Goal: Task Accomplishment & Management: Use online tool/utility

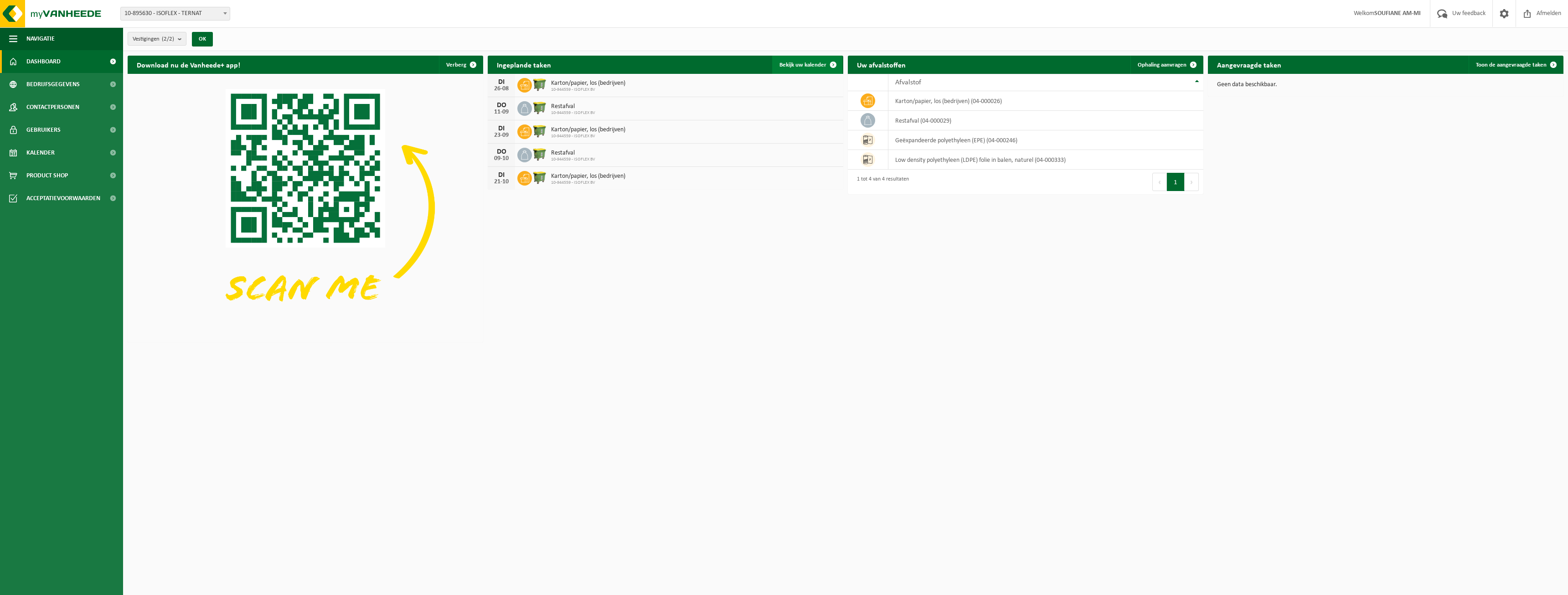
click at [798, 65] on span "Bekijk uw kalender" at bounding box center [803, 65] width 47 height 6
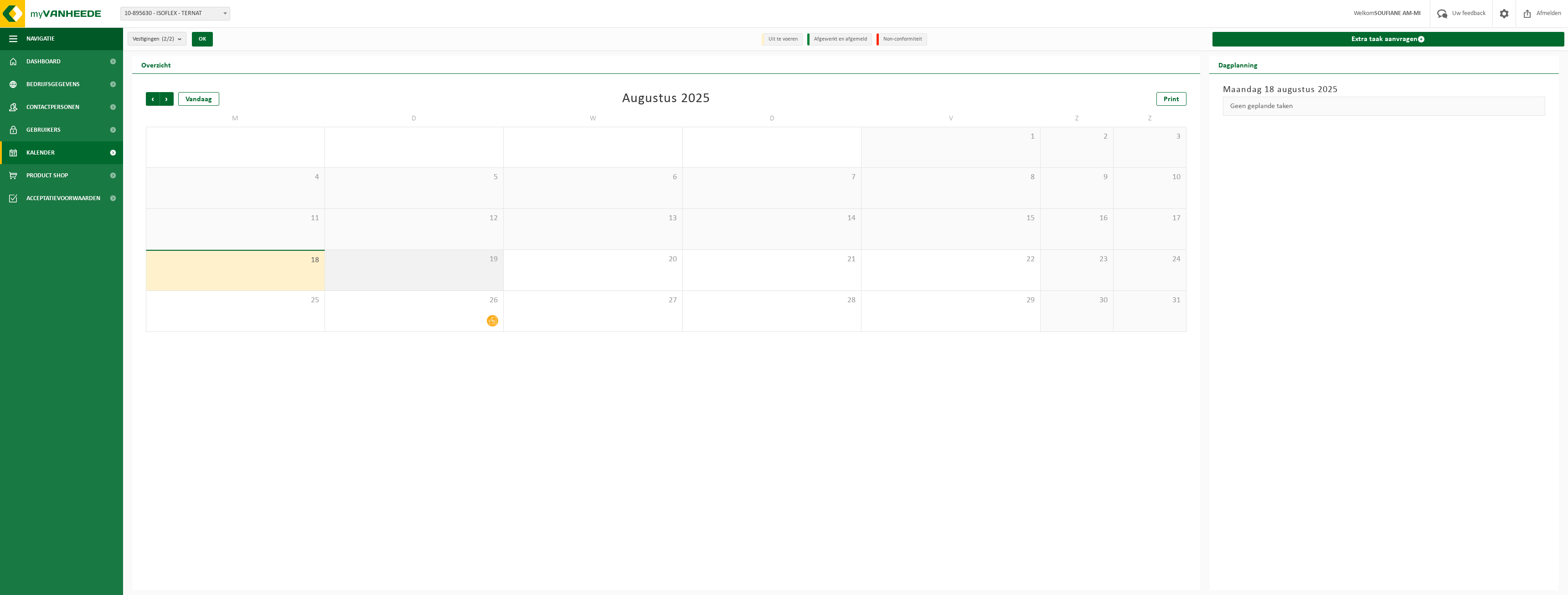
click at [463, 273] on div "19" at bounding box center [415, 270] width 179 height 41
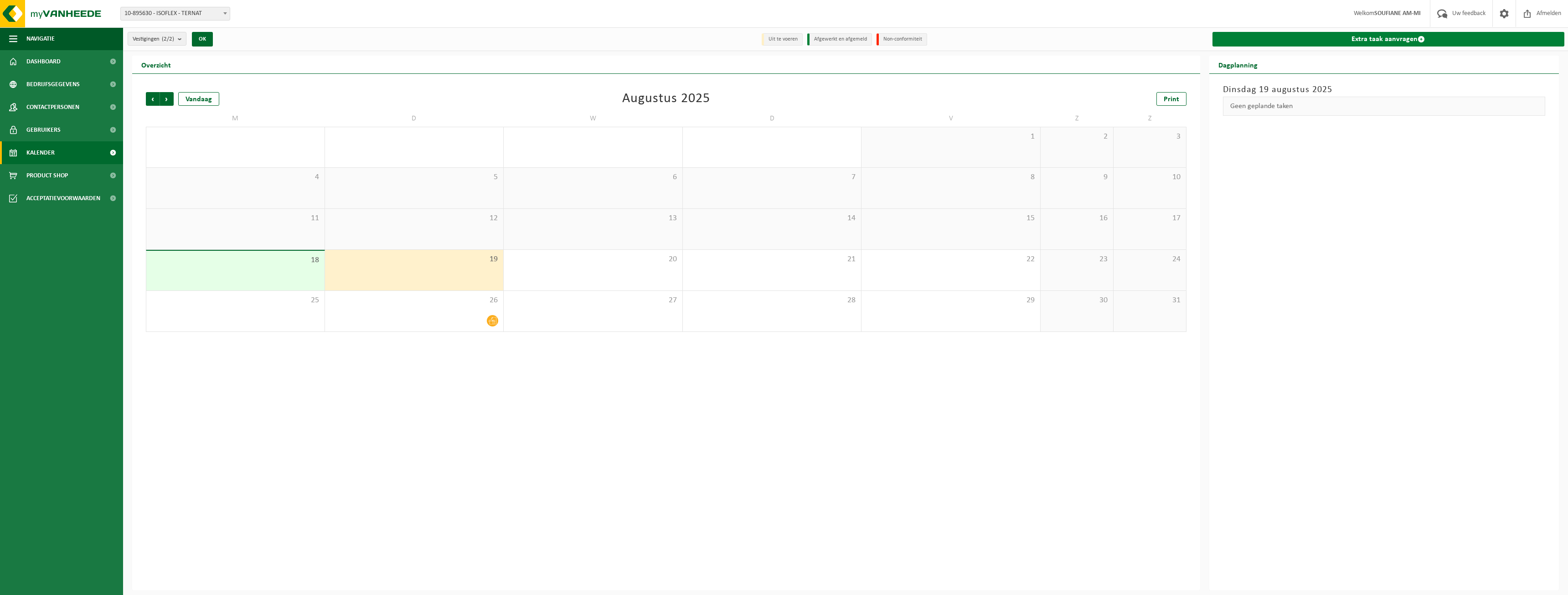
click at [1331, 40] on link "Extra taak aanvragen" at bounding box center [1388, 39] width 352 height 15
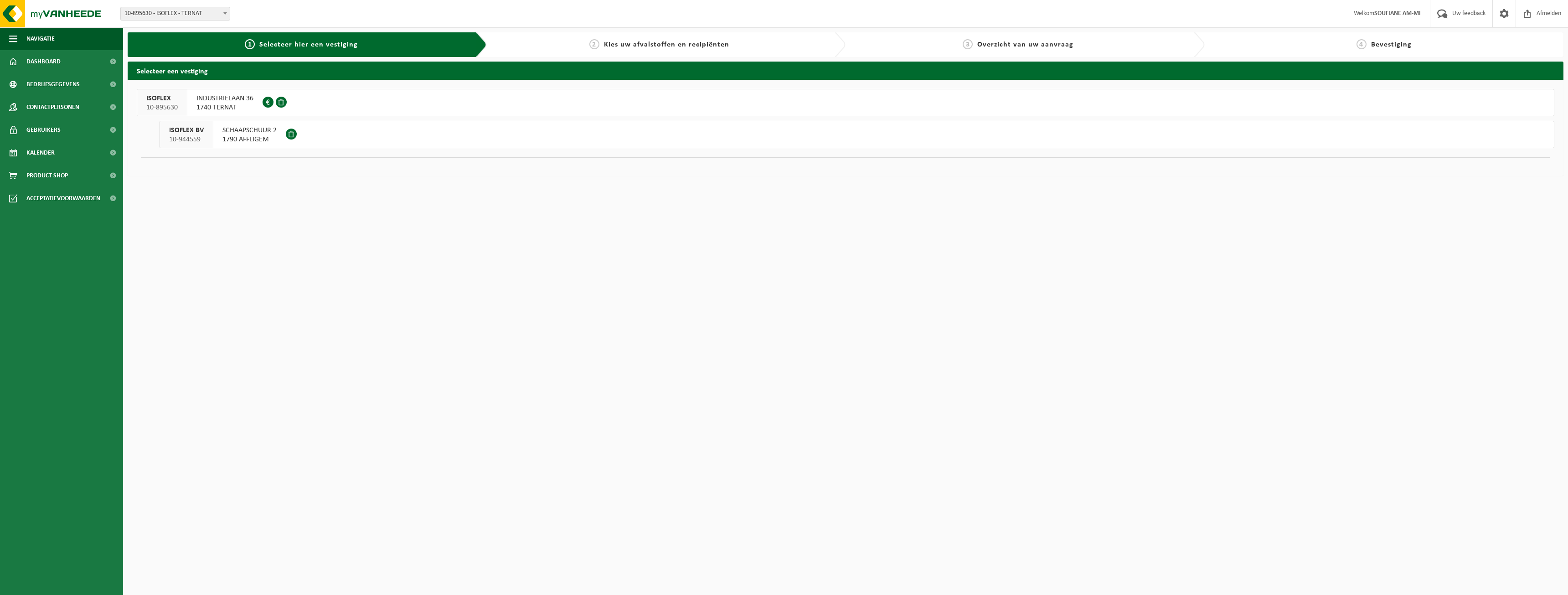
click at [269, 136] on span "1790 AFFLIGEM" at bounding box center [249, 139] width 54 height 9
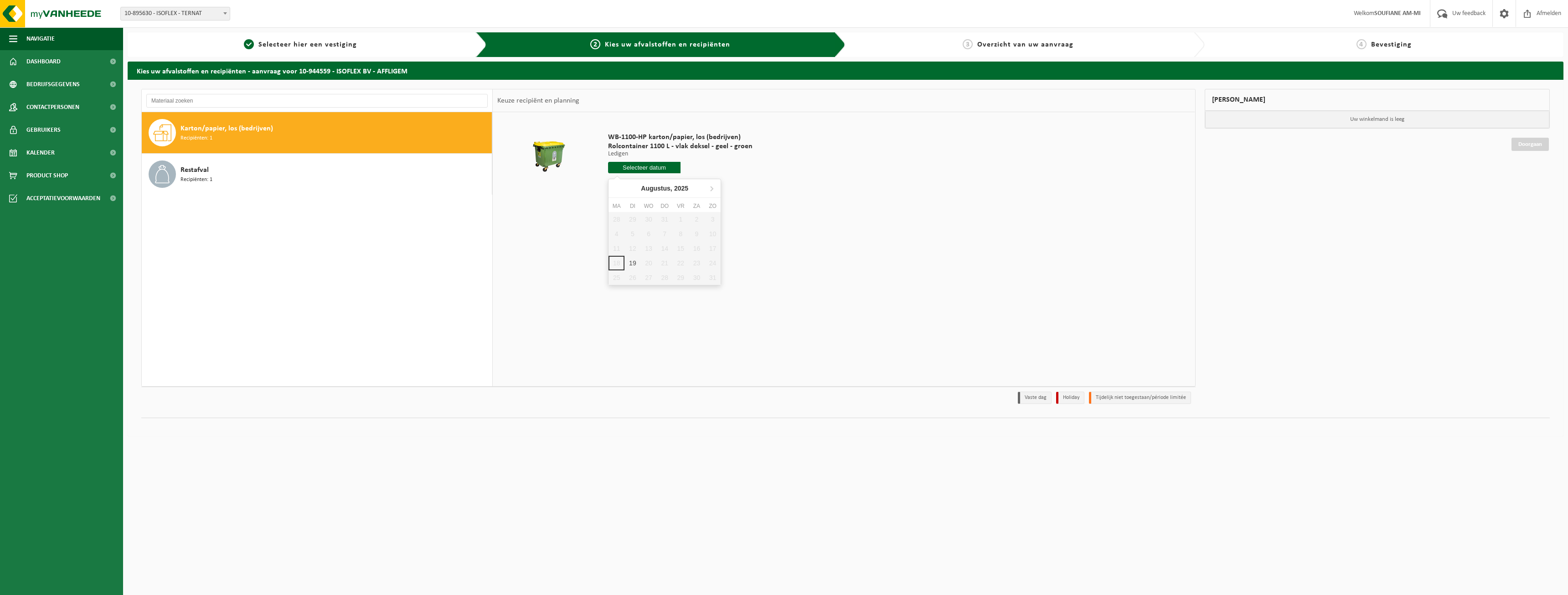
click at [626, 163] on input "text" at bounding box center [644, 167] width 72 height 12
click at [632, 262] on div "19" at bounding box center [632, 263] width 16 height 15
type input "Van 2025-08-19"
click at [634, 200] on button "In winkelmand" at bounding box center [634, 202] width 50 height 15
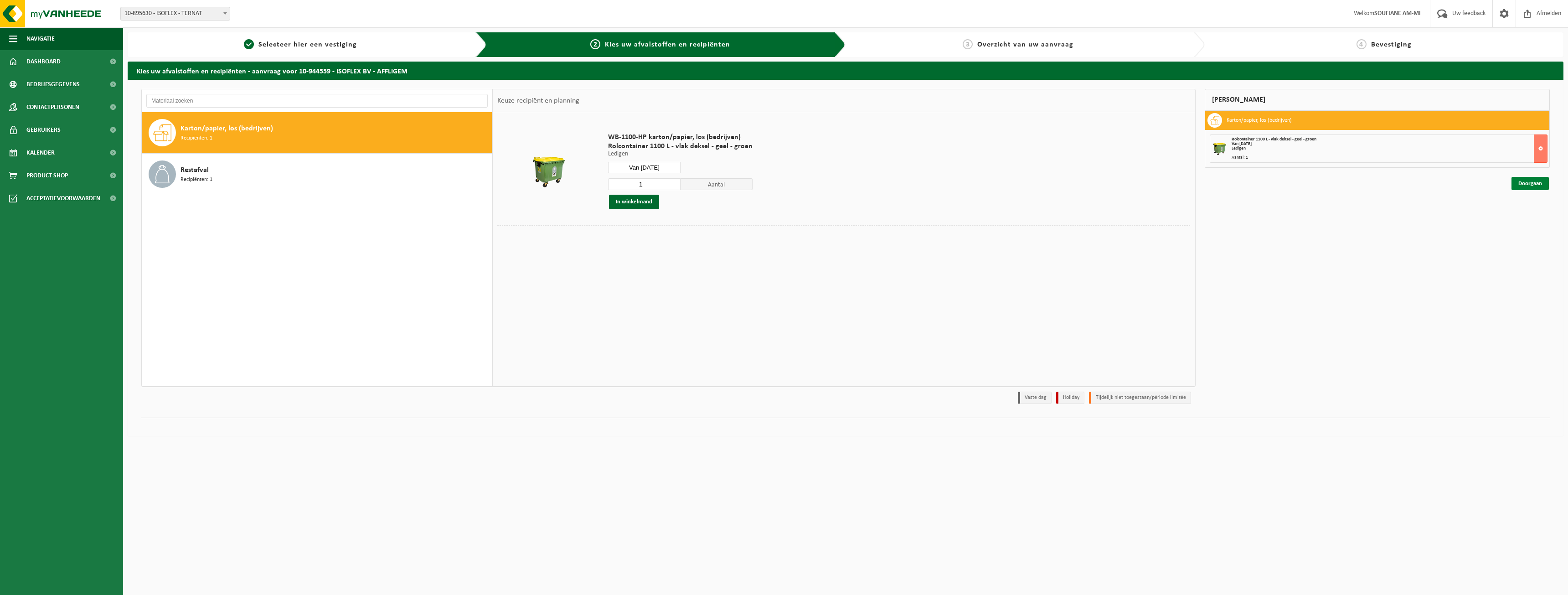
click at [1537, 182] on link "Doorgaan" at bounding box center [1530, 184] width 37 height 13
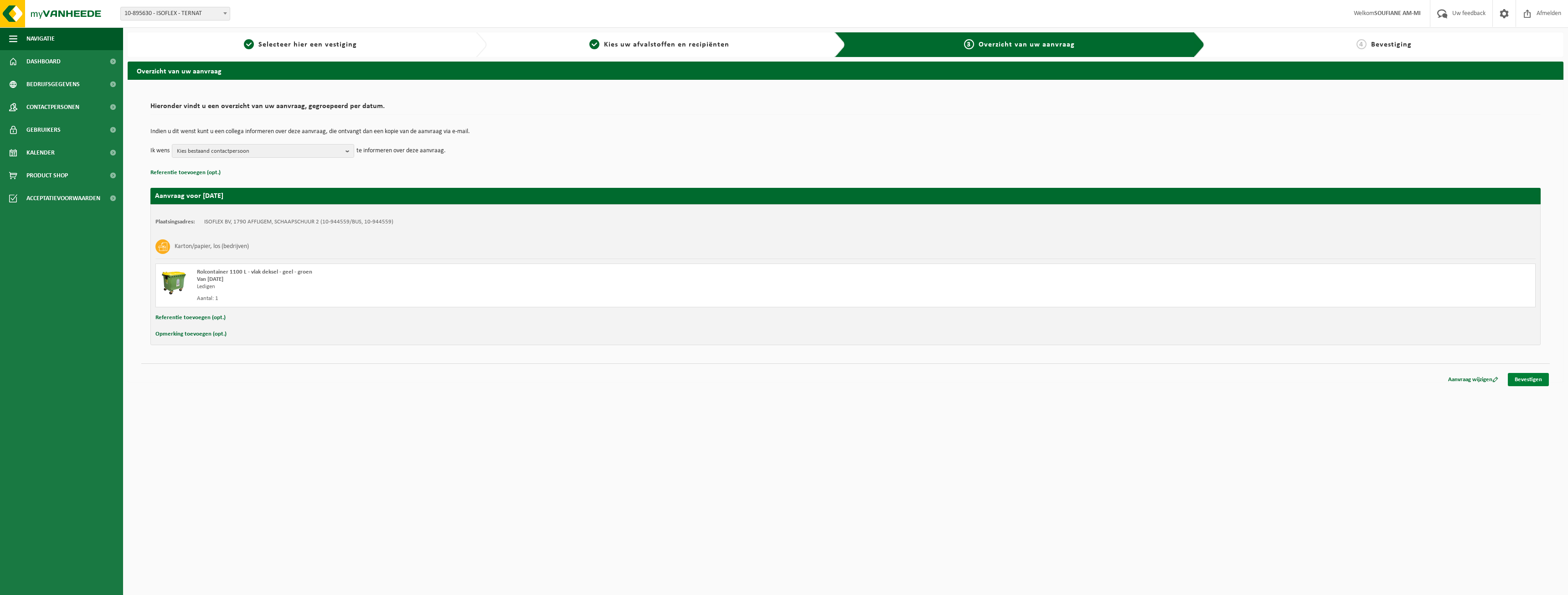
click at [1520, 381] on link "Bevestigen" at bounding box center [1528, 380] width 41 height 13
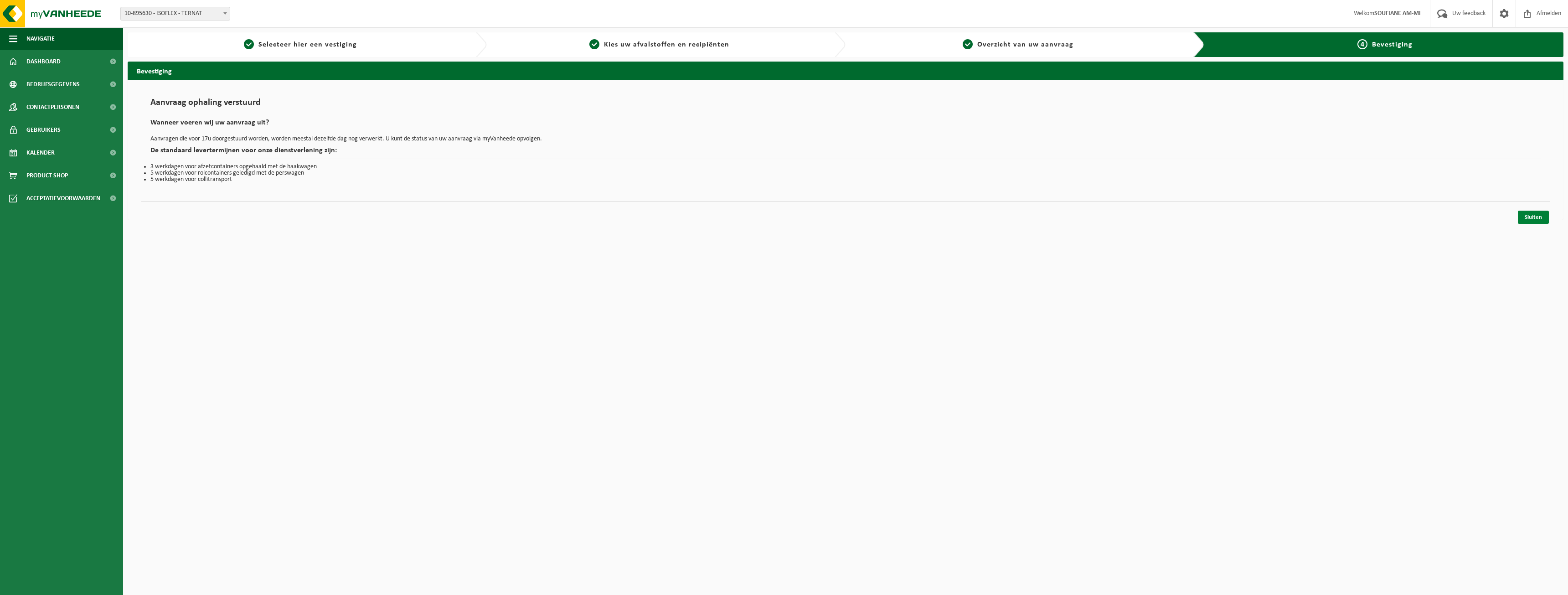
click at [1535, 219] on link "Sluiten" at bounding box center [1533, 217] width 31 height 13
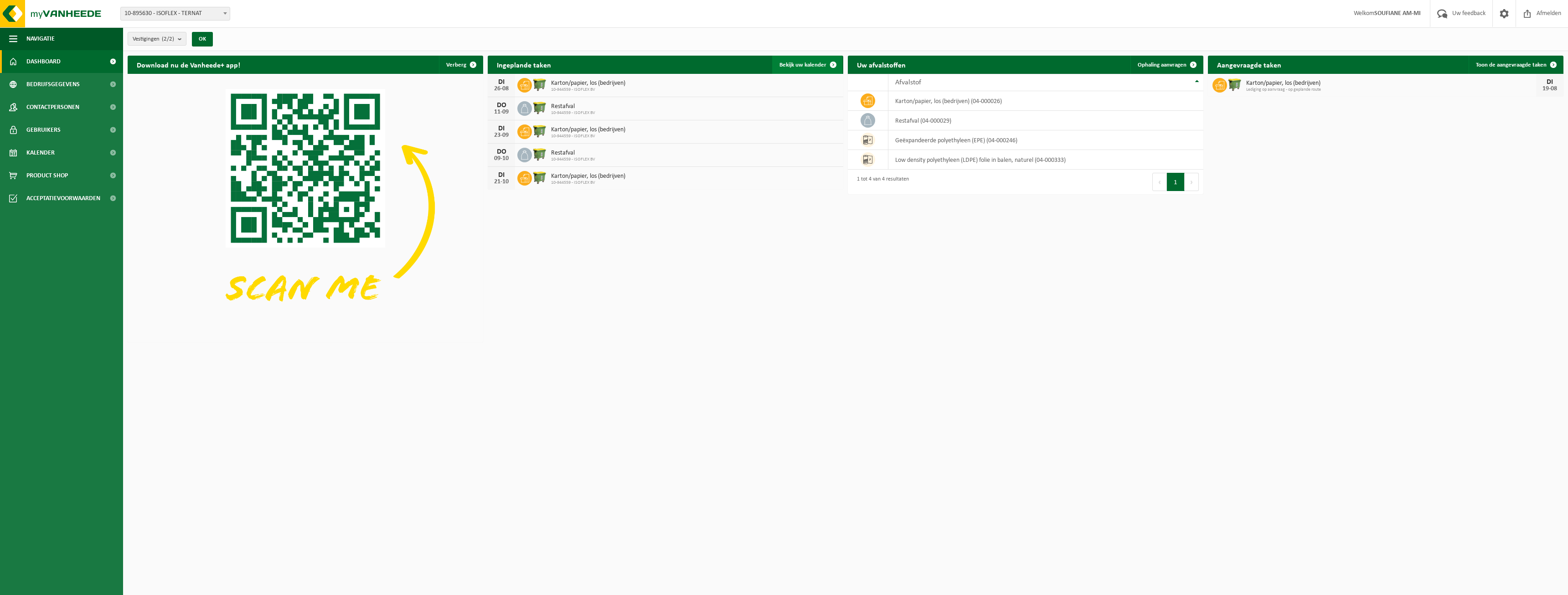
click at [816, 68] on link "Bekijk uw kalender" at bounding box center [807, 65] width 70 height 18
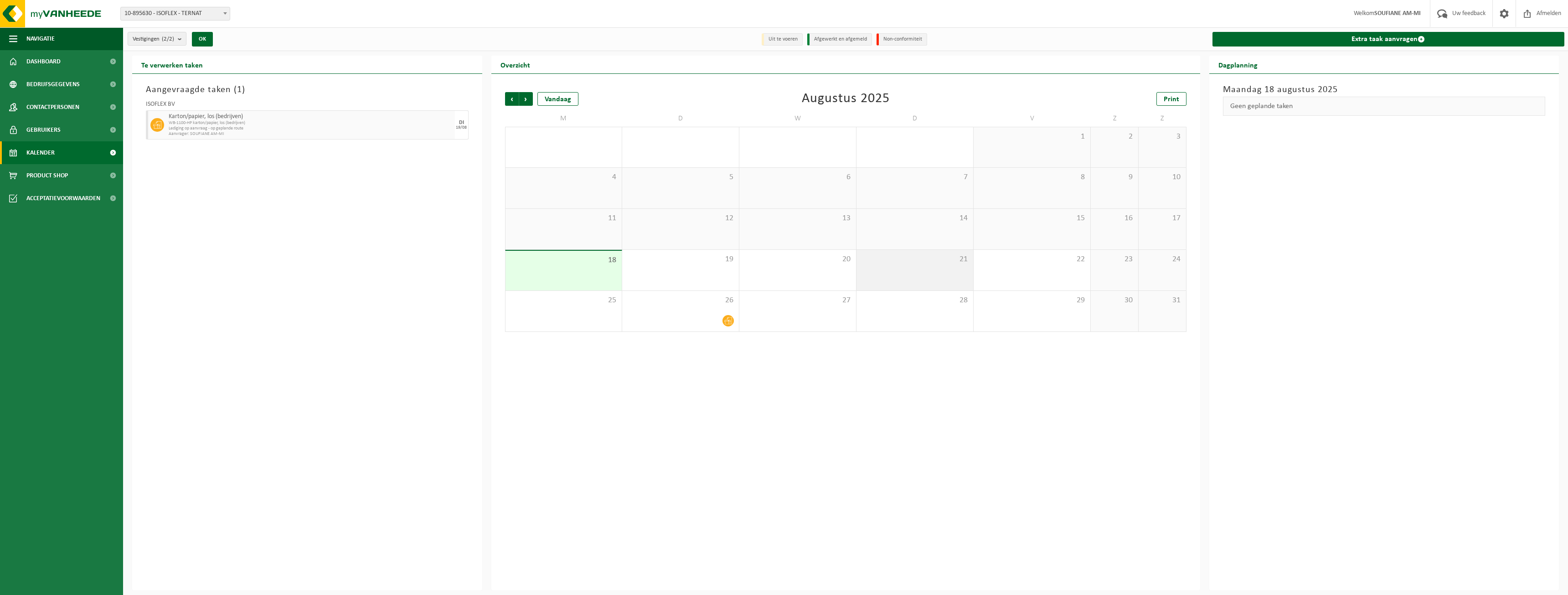
click at [932, 263] on span "21" at bounding box center [915, 259] width 108 height 10
click at [1356, 35] on link "Extra taak aanvragen" at bounding box center [1388, 39] width 352 height 15
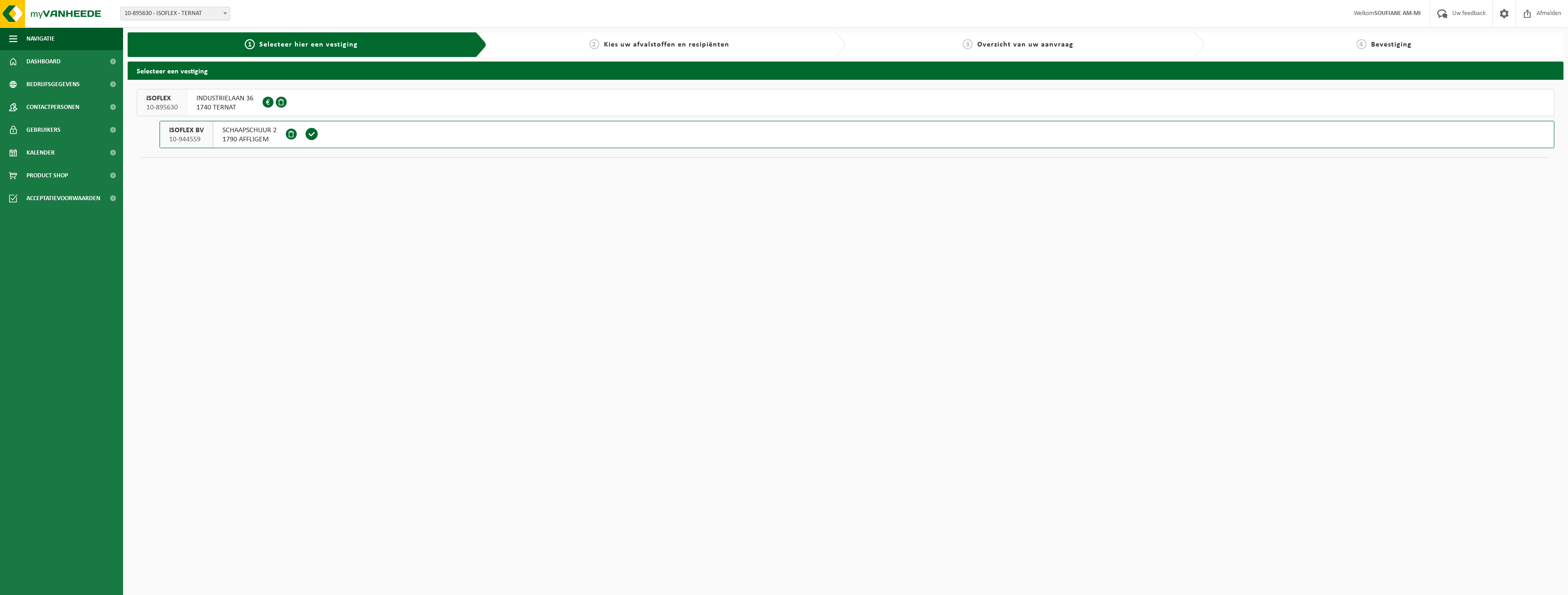
click at [248, 135] on span "1790 AFFLIGEM" at bounding box center [249, 139] width 54 height 9
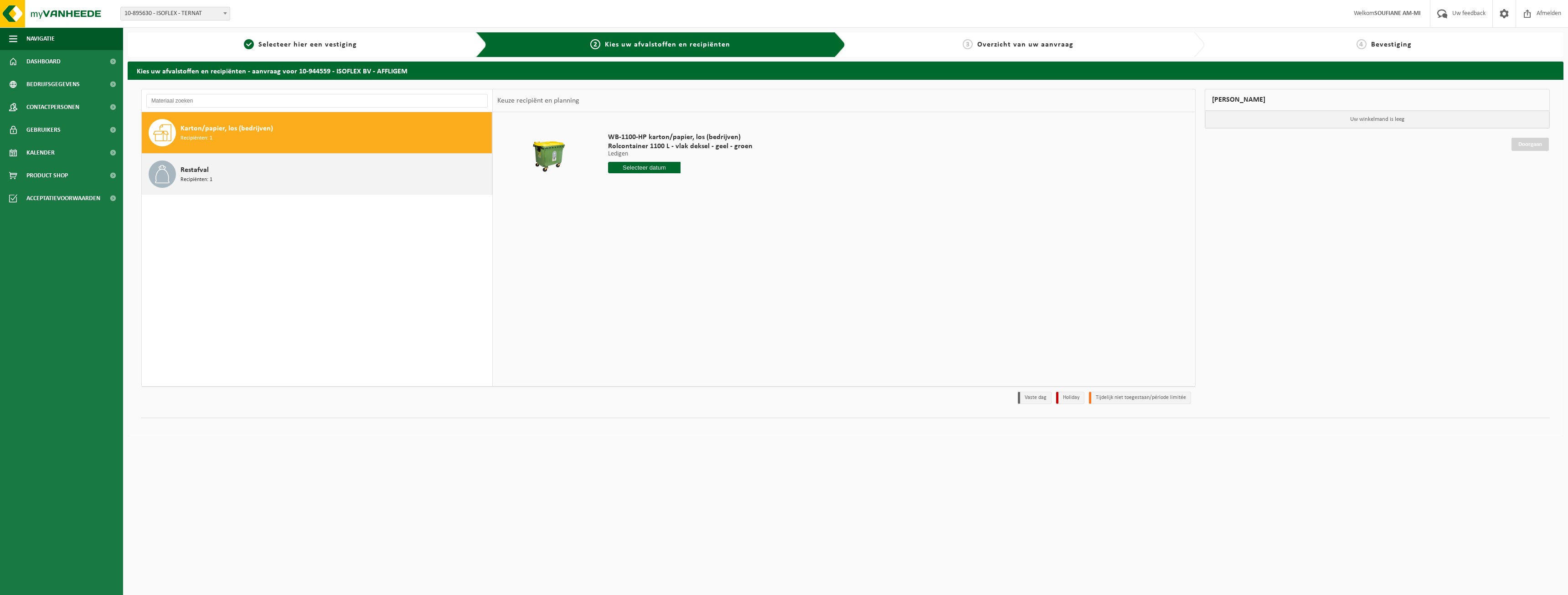
click at [197, 178] on span "Recipiënten: 1" at bounding box center [197, 180] width 32 height 9
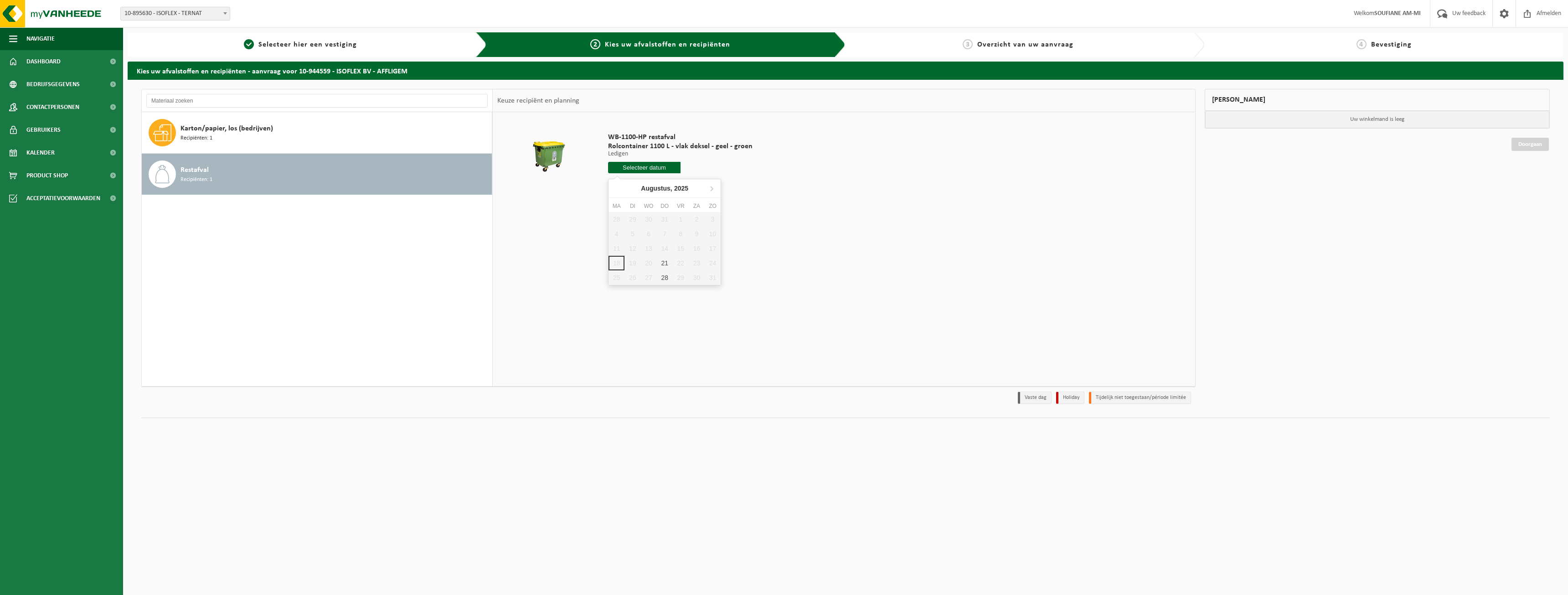
click at [654, 172] on input "text" at bounding box center [644, 167] width 72 height 12
click at [665, 262] on div "21" at bounding box center [665, 263] width 16 height 15
type input "Van 2025-08-21"
click at [638, 202] on button "In winkelmand" at bounding box center [634, 202] width 50 height 15
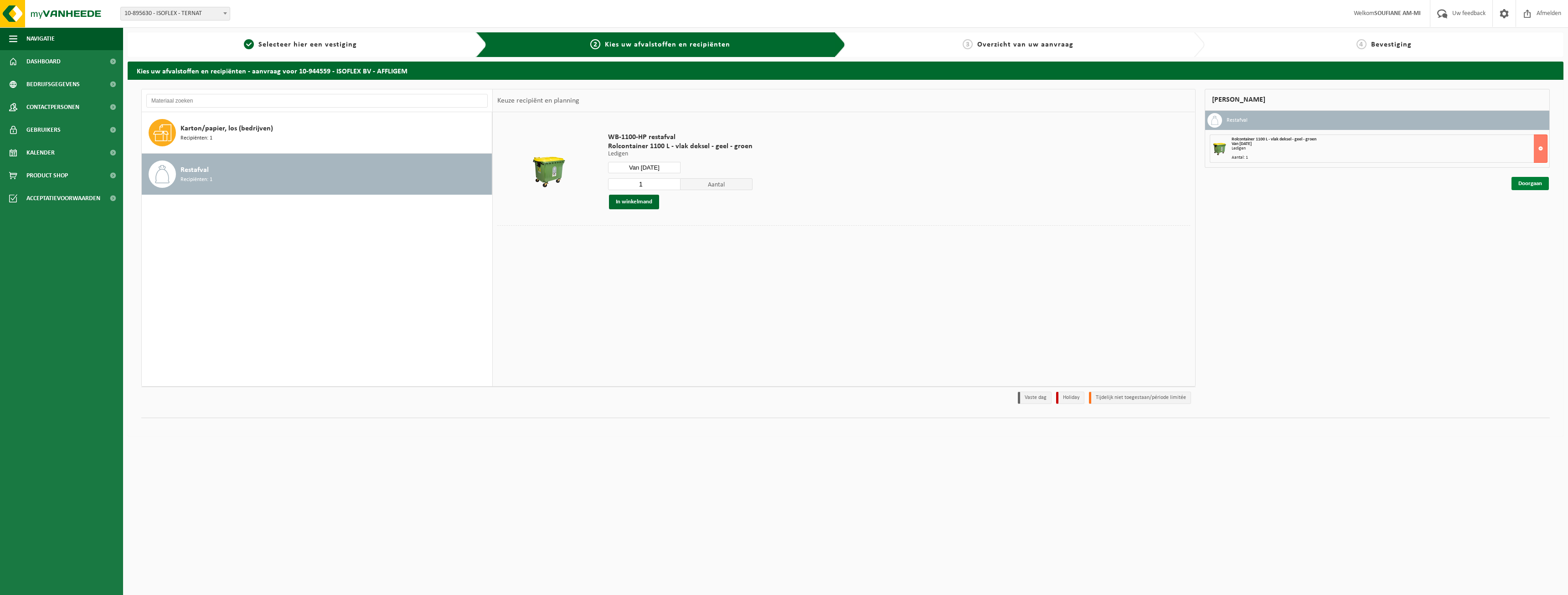
click at [1528, 184] on link "Doorgaan" at bounding box center [1530, 184] width 37 height 13
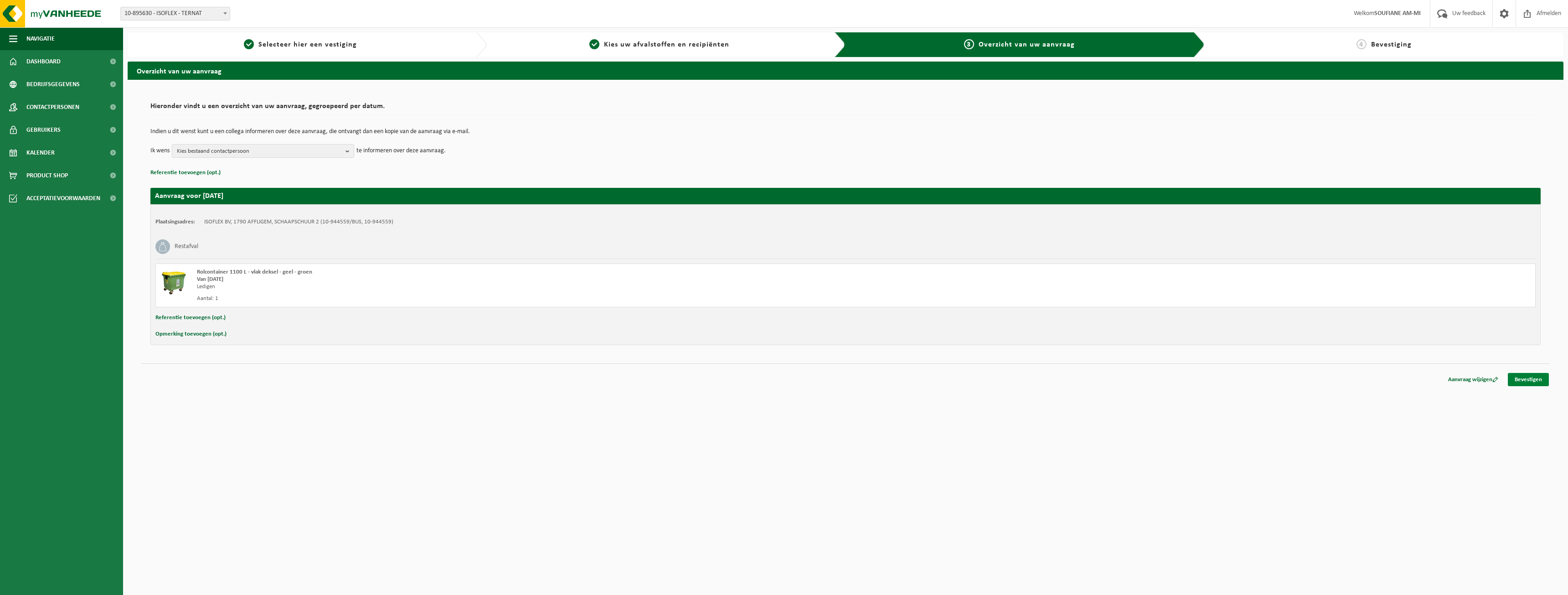
click at [1529, 381] on link "Bevestigen" at bounding box center [1528, 380] width 41 height 13
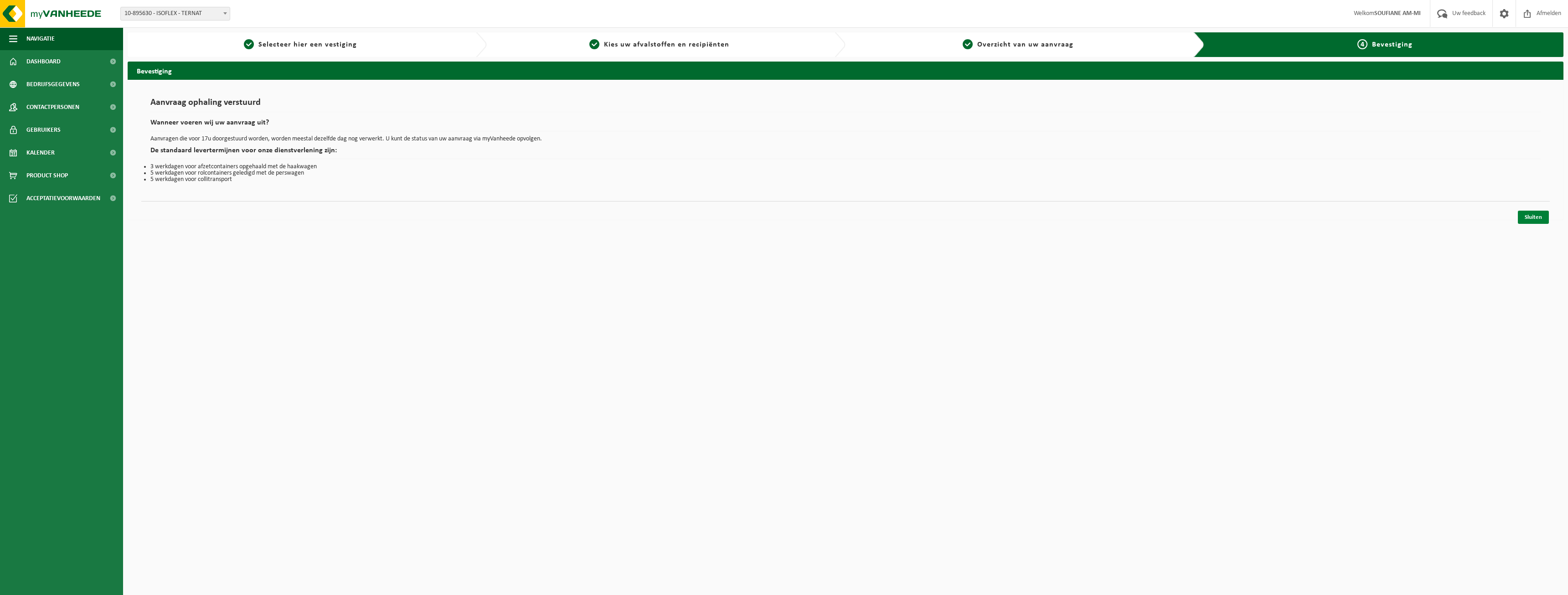
click at [1538, 217] on link "Sluiten" at bounding box center [1533, 217] width 31 height 13
